Goal: Task Accomplishment & Management: Use online tool/utility

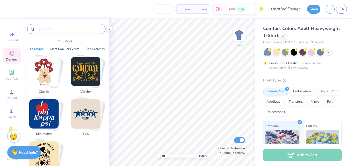
click at [72, 27] on input "text" at bounding box center [69, 28] width 66 height 5
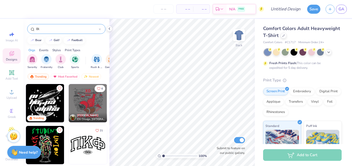
type input "B"
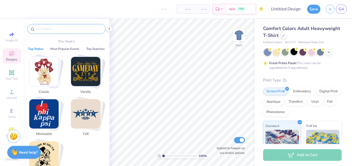
click at [294, 52] on div at bounding box center [293, 51] width 7 height 7
click at [43, 30] on input "text" at bounding box center [69, 28] width 66 height 5
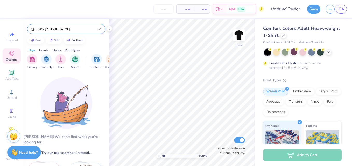
type input "Black Ivy lea"
click at [12, 56] on icon at bounding box center [12, 53] width 6 height 6
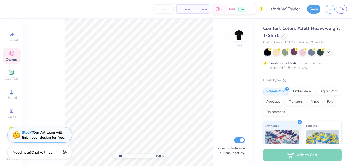
click at [16, 55] on div "Designs" at bounding box center [12, 55] width 18 height 15
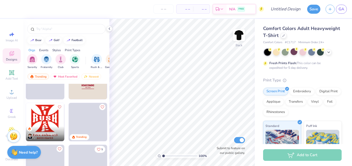
scroll to position [1135, 0]
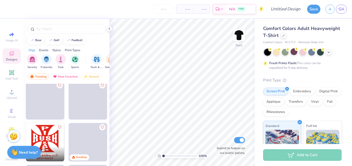
click at [85, 107] on span at bounding box center [87, 100] width 38 height 38
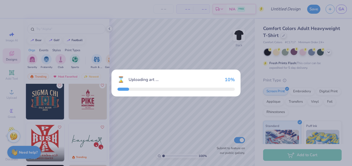
scroll to position [1173, 0]
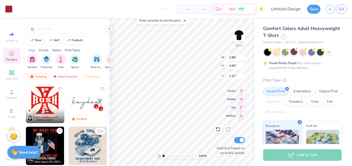
type input "7.17"
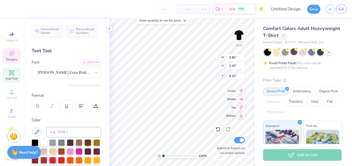
scroll to position [4, 1]
click at [8, 59] on span "Designs" at bounding box center [11, 59] width 11 height 4
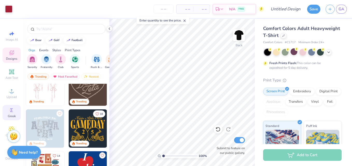
scroll to position [0, 0]
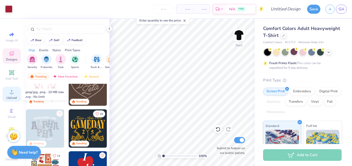
click at [10, 91] on icon at bounding box center [12, 92] width 6 height 6
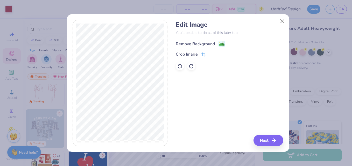
click at [223, 43] on image at bounding box center [221, 44] width 6 height 6
click at [181, 66] on icon at bounding box center [179, 66] width 4 height 5
click at [266, 140] on button "Next" at bounding box center [269, 140] width 30 height 11
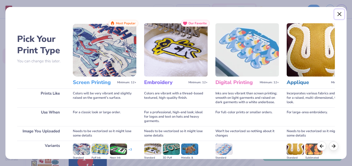
click at [340, 14] on button "Close" at bounding box center [339, 14] width 10 height 10
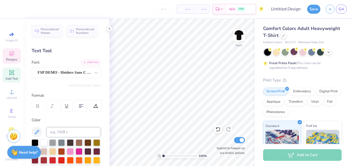
click at [13, 62] on div "Designs" at bounding box center [12, 55] width 18 height 15
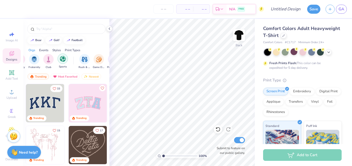
scroll to position [0, 14]
click at [42, 56] on div "filter for Club" at bounding box center [46, 59] width 10 height 10
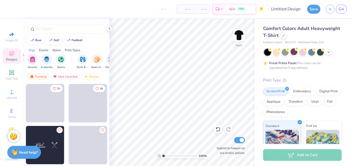
click at [47, 53] on div "Club Sorority Fraternity Sports Rush & Bid Game Day Parent's Weekend PR & Gener…" at bounding box center [66, 62] width 86 height 19
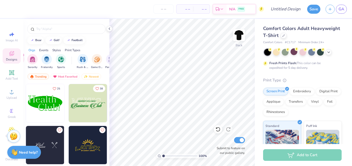
click at [46, 51] on div "Events" at bounding box center [43, 50] width 9 height 5
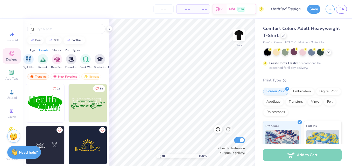
scroll to position [0, 140]
click at [70, 60] on img "filter for Formal & Semi" at bounding box center [70, 59] width 6 height 6
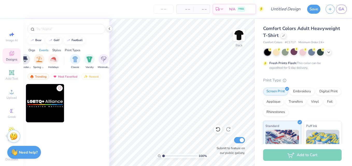
scroll to position [0, 230]
click at [69, 61] on div "filter for Classic" at bounding box center [74, 59] width 10 height 10
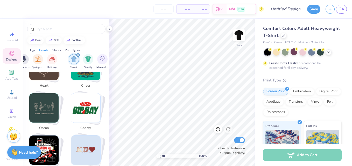
scroll to position [717, 0]
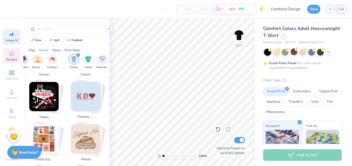
click at [11, 36] on icon at bounding box center [13, 35] width 4 height 4
select select "4"
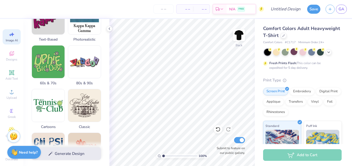
scroll to position [0, 0]
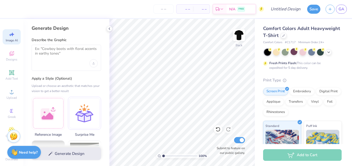
click at [69, 43] on div "Describe the Graphic" at bounding box center [66, 54] width 69 height 33
click at [69, 45] on div at bounding box center [66, 58] width 69 height 26
click at [70, 49] on textarea at bounding box center [66, 53] width 63 height 13
paste textarea ""Front design: Modern, minimalist logo for the Black Ivy League Business Confer…"
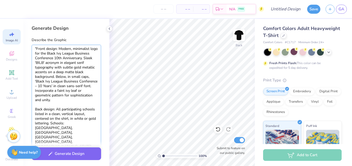
scroll to position [20, 0]
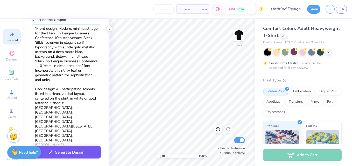
type textarea ""Front design: Modern, minimalist logo for the Black Ivy League Business Confer…"
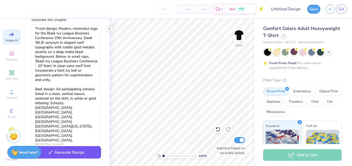
click at [89, 156] on button "Generate Design" at bounding box center [66, 152] width 69 height 13
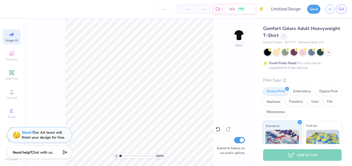
select select "4"
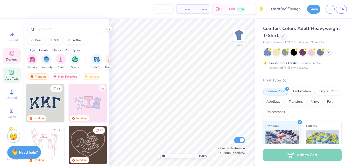
click at [9, 77] on span "Add Text" at bounding box center [11, 79] width 12 height 4
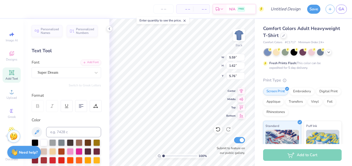
type input "4.74"
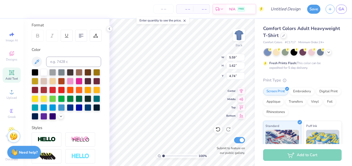
scroll to position [71, 0]
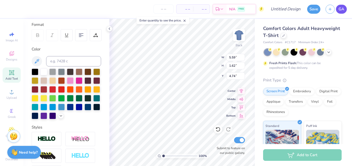
click at [339, 11] on span "GA" at bounding box center [341, 9] width 6 height 6
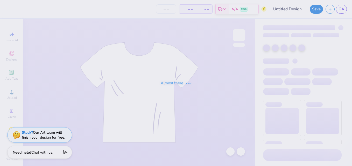
type input "WUPP Design basic"
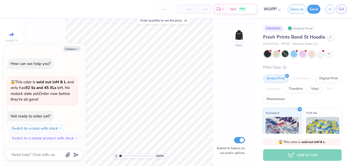
type textarea "x"
